Goal: Obtain resource: Download file/media

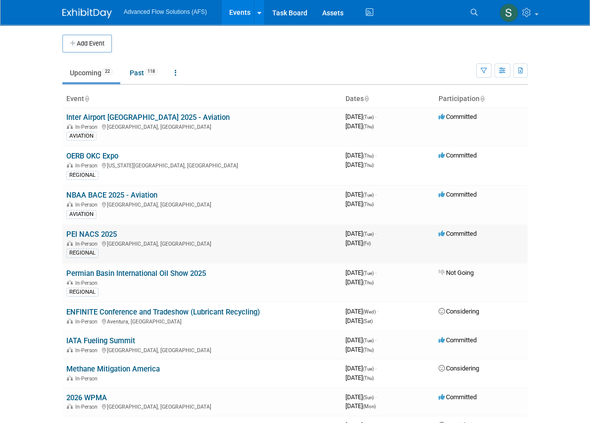
click at [66, 234] on link "PEI NACS 2025" at bounding box center [91, 234] width 51 height 9
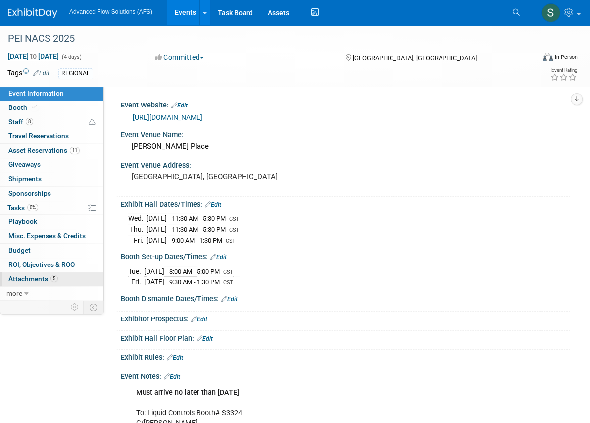
click at [39, 279] on span "Attachments 5" at bounding box center [33, 279] width 50 height 8
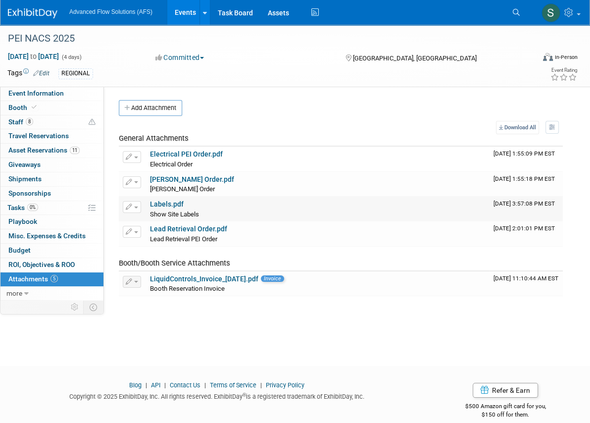
click at [165, 201] on link "Labels.pdf" at bounding box center [167, 204] width 34 height 8
click at [43, 90] on span "Event Information" at bounding box center [35, 93] width 55 height 8
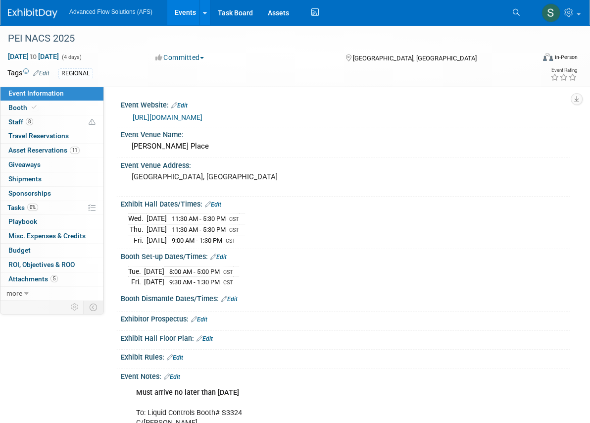
click at [188, 116] on link "https://www.nacsshow.com/" at bounding box center [168, 117] width 70 height 8
click at [20, 106] on span "Booth" at bounding box center [23, 108] width 30 height 8
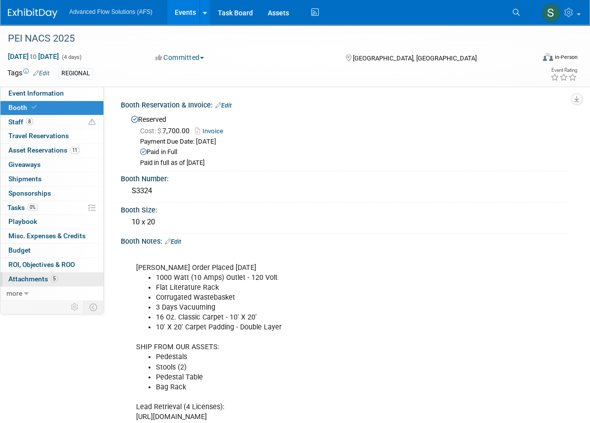
drag, startPoint x: 14, startPoint y: 274, endPoint x: 24, endPoint y: 274, distance: 9.9
click at [14, 275] on span "Attachments 5" at bounding box center [33, 279] width 50 height 8
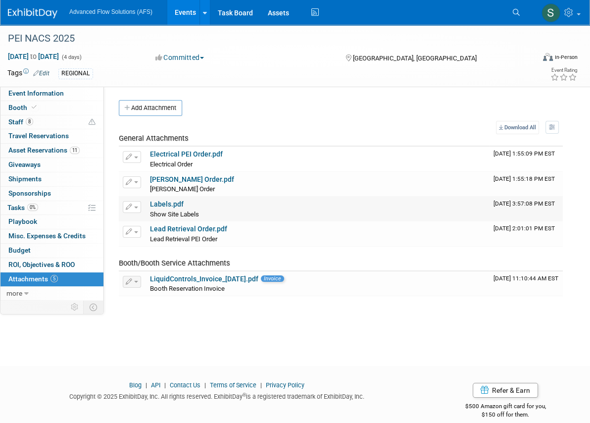
click at [137, 205] on button "button" at bounding box center [132, 207] width 18 height 12
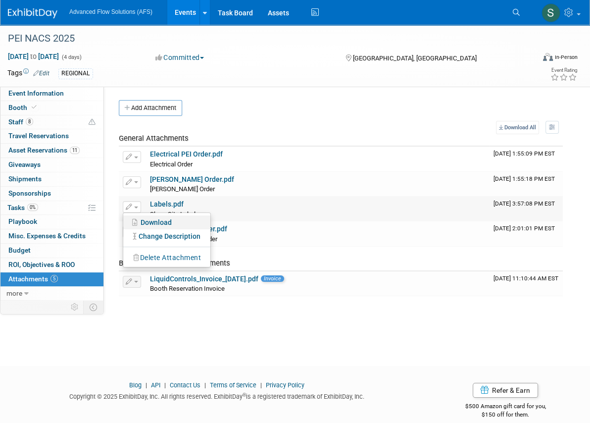
click at [144, 221] on link "Download" at bounding box center [166, 222] width 87 height 14
